Goal: Contribute content: Add original content to the website for others to see

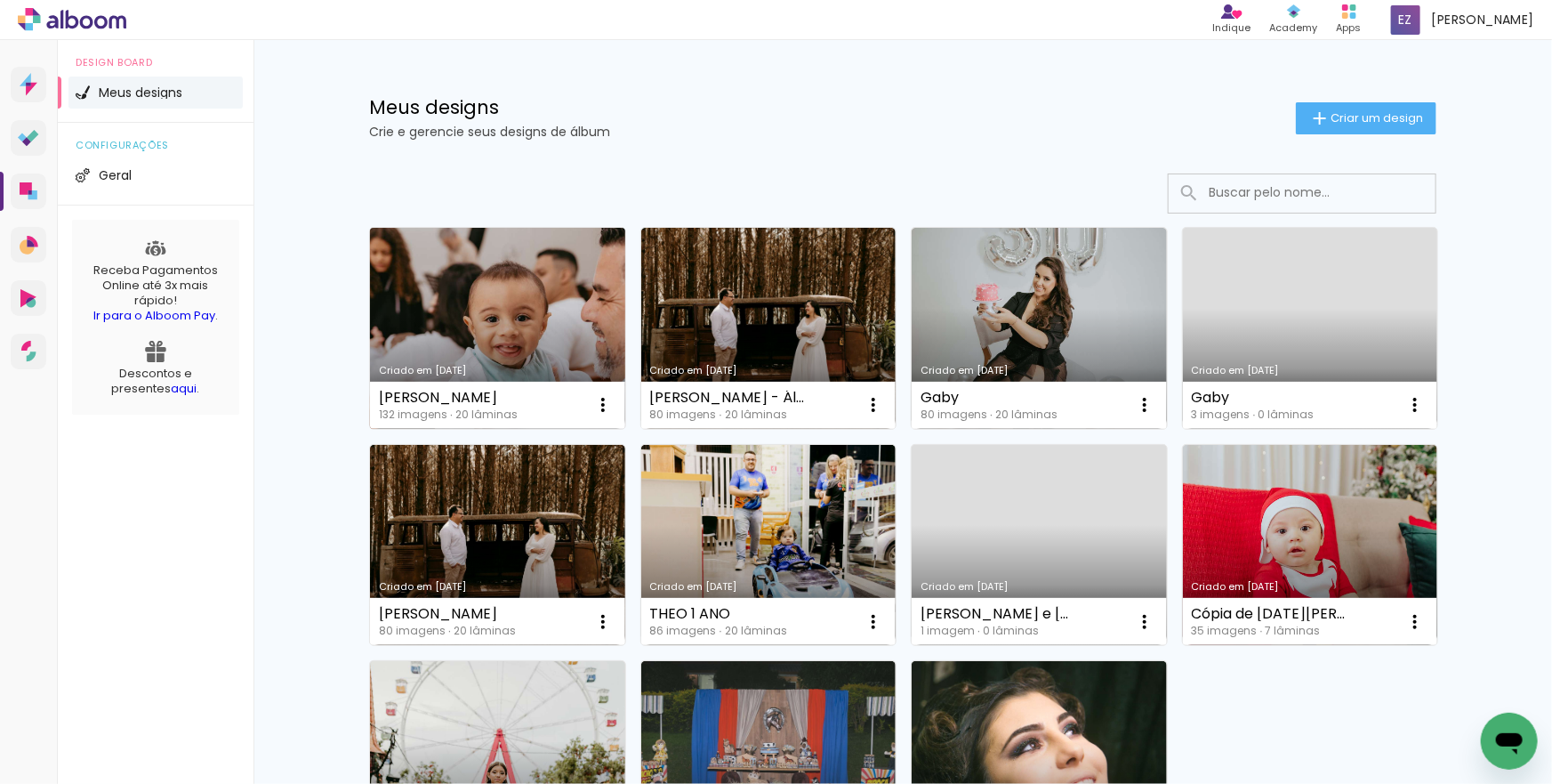
click at [560, 311] on link "Criado em [DATE]" at bounding box center [497, 328] width 255 height 201
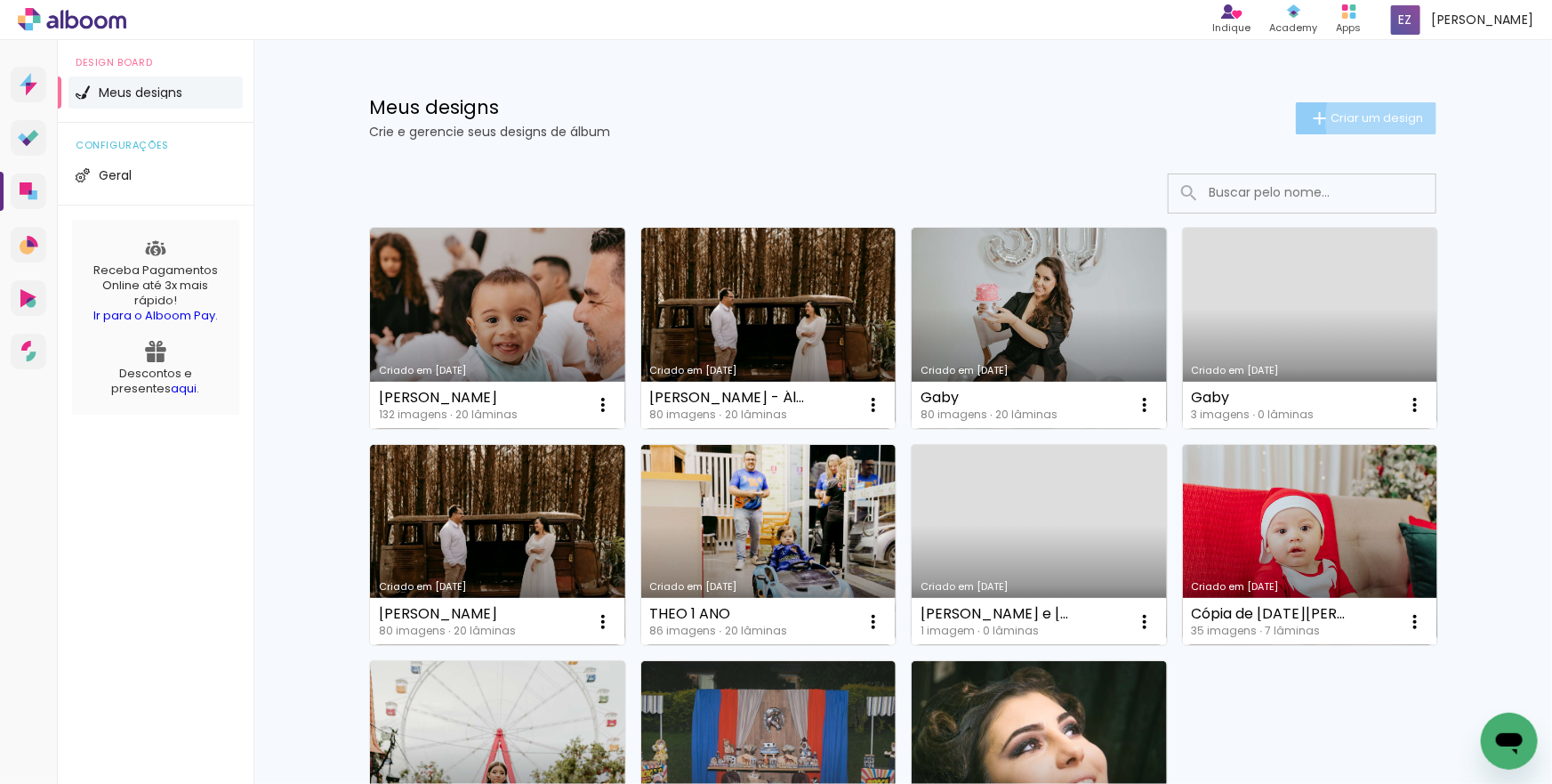
click at [1393, 119] on span "Criar um design" at bounding box center [1377, 118] width 93 height 12
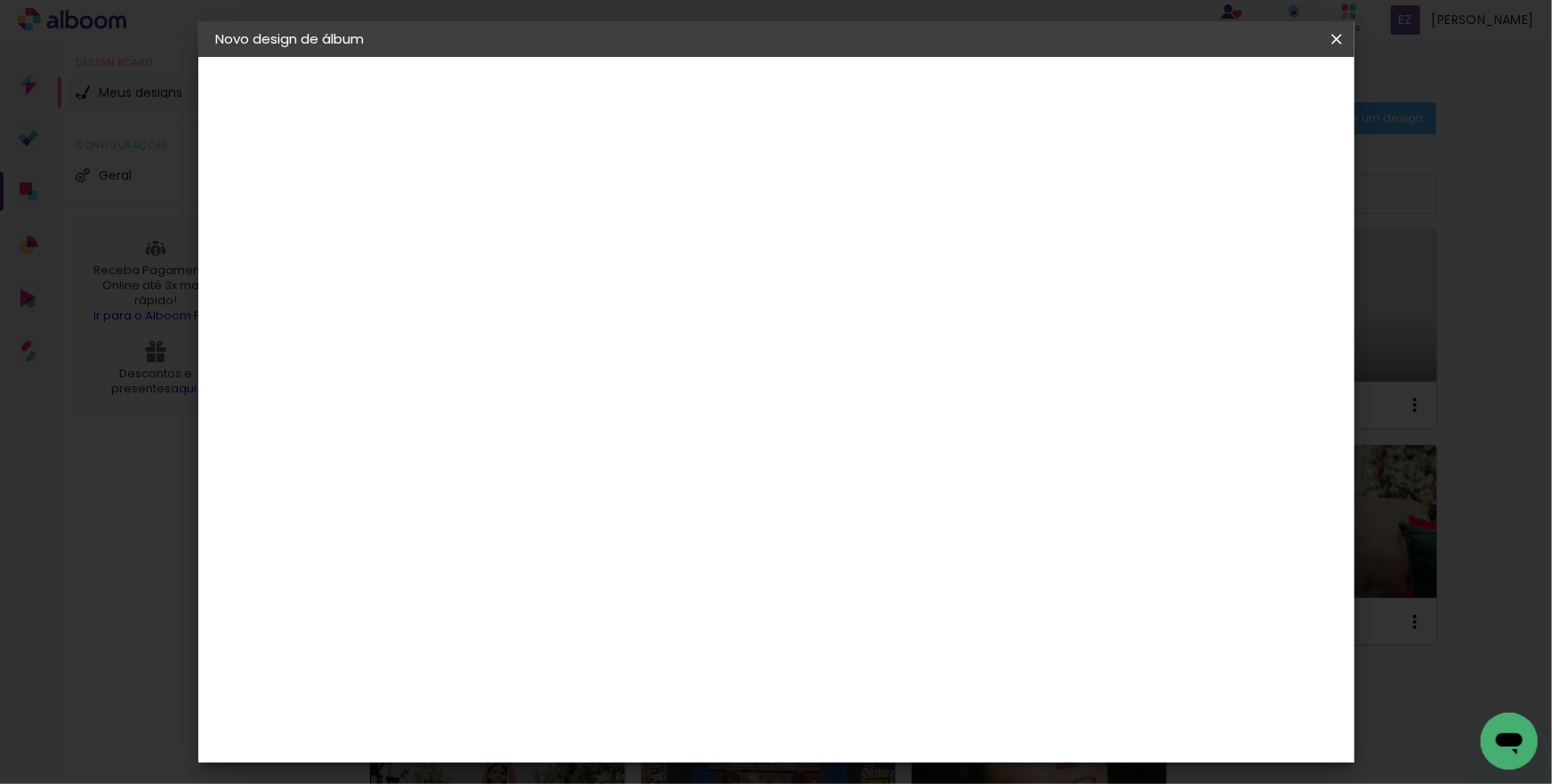
click at [507, 235] on input at bounding box center [507, 239] width 0 height 28
type input "G"
type input "d"
type input "[PERSON_NAME]"
type paper-input "[PERSON_NAME]"
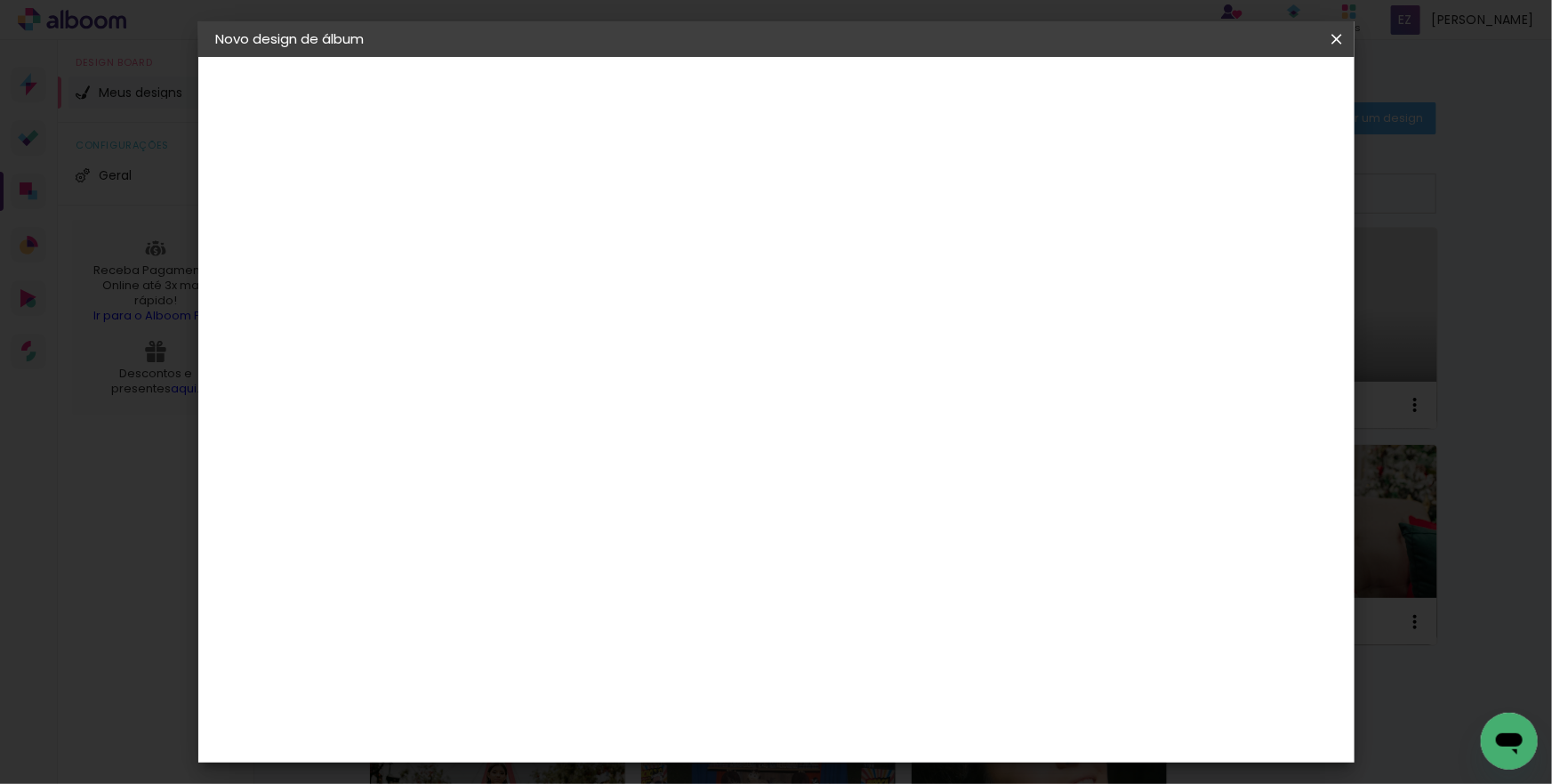
click at [0, 0] on slot "Avançar" at bounding box center [0, 0] width 0 height 0
click at [642, 339] on input at bounding box center [553, 338] width 180 height 22
type input "MATR"
type paper-input "MATR"
click at [538, 401] on div "Matrix" at bounding box center [517, 402] width 44 height 14
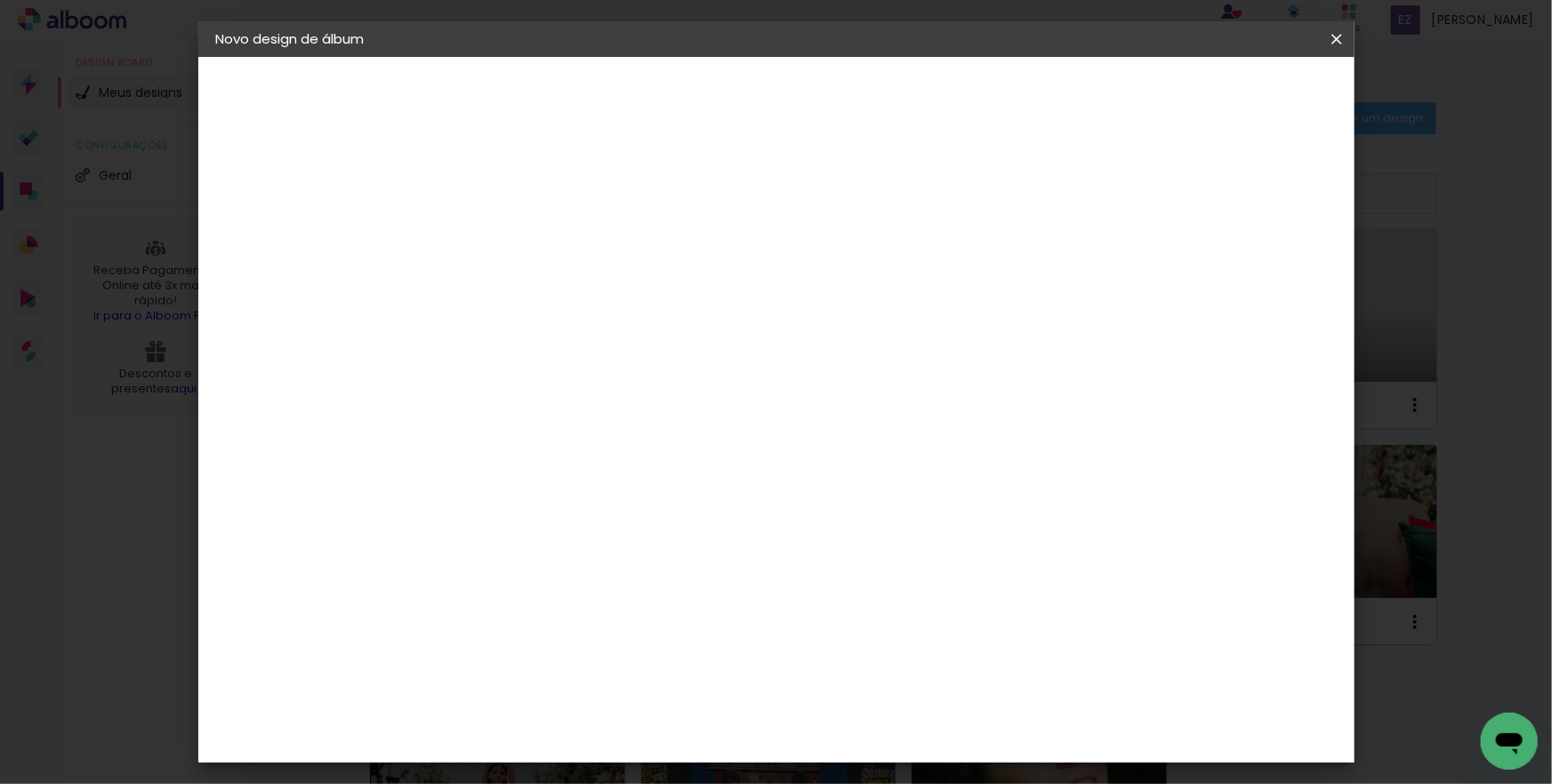
click at [0, 0] on slot "Avançar" at bounding box center [0, 0] width 0 height 0
click at [627, 425] on span "25 × 30" at bounding box center [585, 443] width 83 height 36
click at [0, 0] on slot "Avançar" at bounding box center [0, 0] width 0 height 0
click at [1243, 85] on paper-button "Iniciar design" at bounding box center [1184, 94] width 117 height 30
